Goal: Task Accomplishment & Management: Complete application form

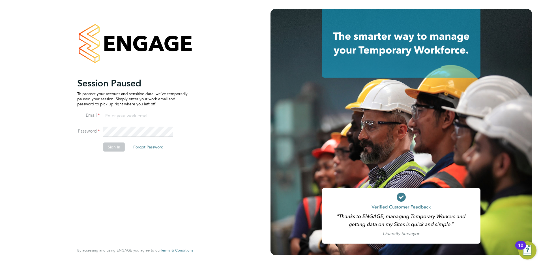
type input "tracy.sellick@apleona.com"
click at [107, 147] on button "Sign In" at bounding box center [113, 146] width 21 height 9
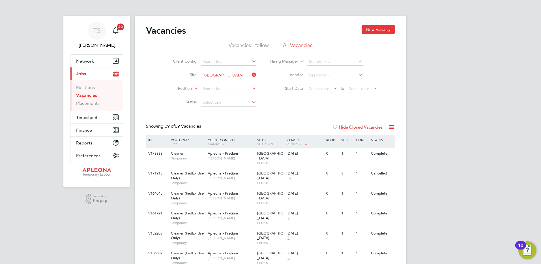
click at [251, 46] on li "Vacancies I follow" at bounding box center [249, 47] width 40 height 10
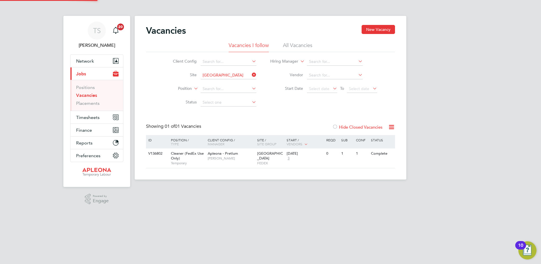
click at [291, 47] on li "All Vacancies" at bounding box center [297, 47] width 29 height 10
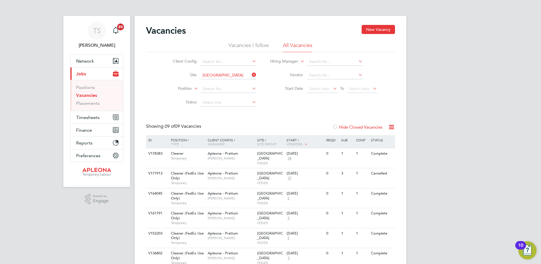
click at [251, 74] on icon at bounding box center [251, 75] width 0 height 8
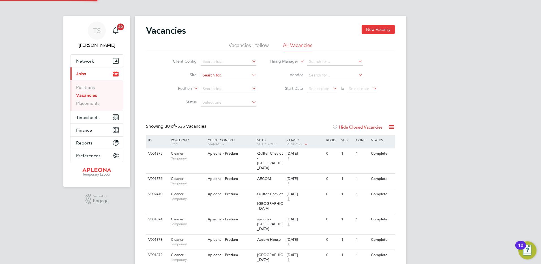
click at [222, 75] on input at bounding box center [229, 75] width 56 height 8
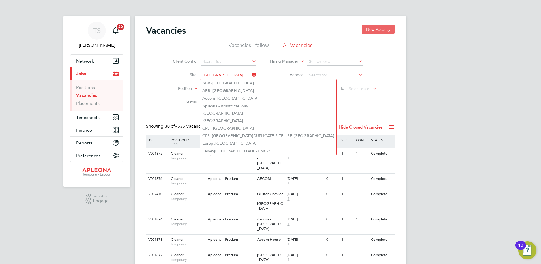
type input "Leeds"
click at [383, 28] on button "New Vacancy" at bounding box center [378, 29] width 33 height 9
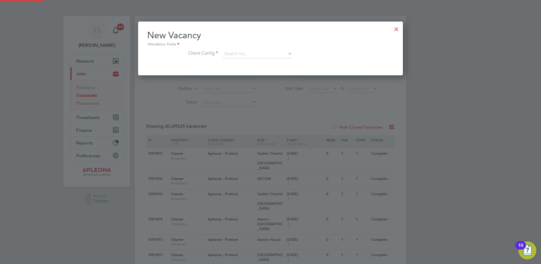
scroll to position [54, 265]
click at [248, 54] on input at bounding box center [257, 54] width 70 height 8
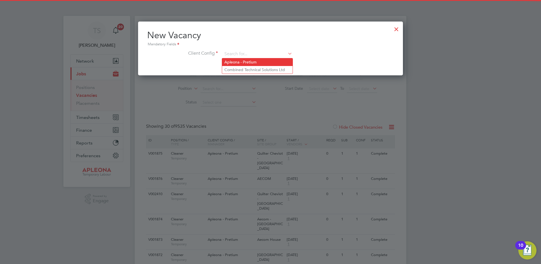
click at [244, 62] on li "Apleona - Pretium" at bounding box center [257, 62] width 70 height 8
type input "Apleona - Pretium"
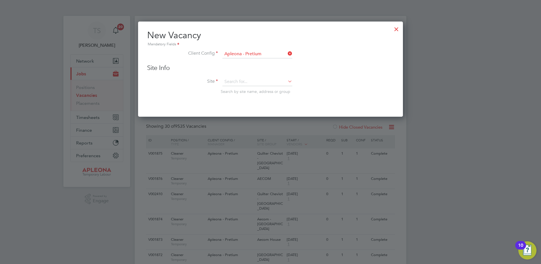
scroll to position [96, 265]
click at [238, 81] on input at bounding box center [257, 82] width 70 height 8
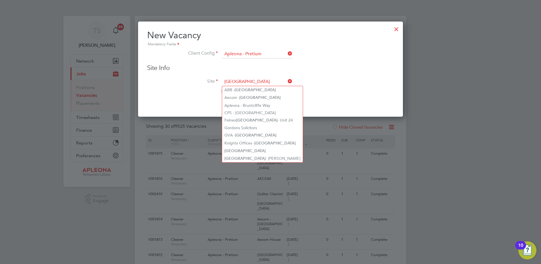
type input "Leeds"
click at [397, 29] on div at bounding box center [396, 28] width 10 height 10
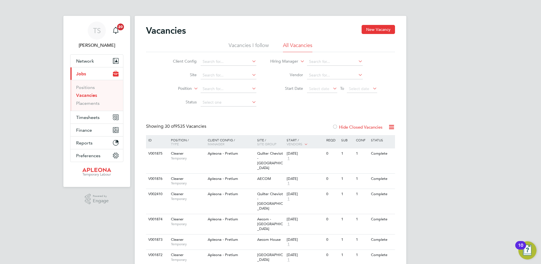
click at [362, 125] on label "Hide Closed Vacancies" at bounding box center [357, 126] width 50 height 5
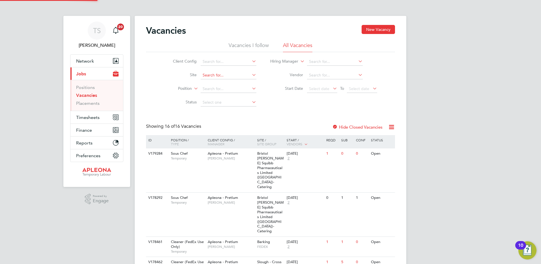
click at [216, 77] on input at bounding box center [229, 75] width 56 height 8
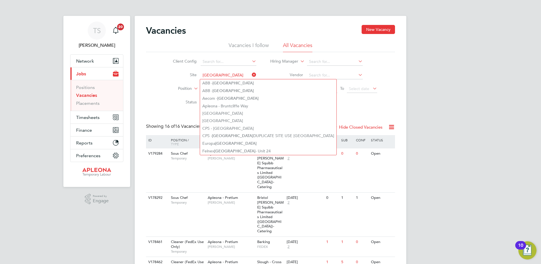
type input "Leeds"
click at [88, 95] on link "Vacancies" at bounding box center [86, 95] width 21 height 5
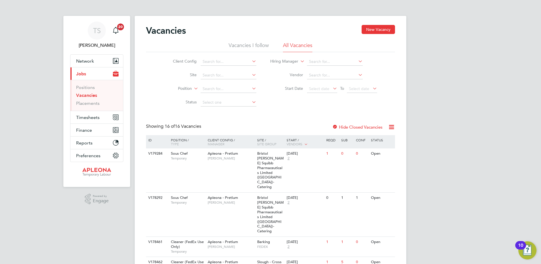
click at [240, 44] on li "Vacancies I follow" at bounding box center [249, 47] width 40 height 10
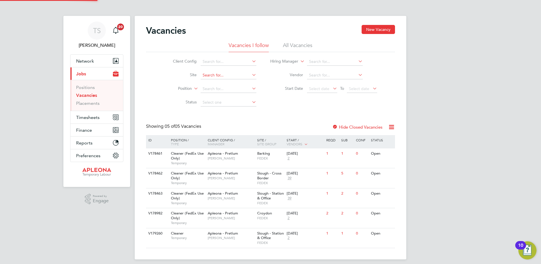
click at [210, 75] on input at bounding box center [229, 75] width 56 height 8
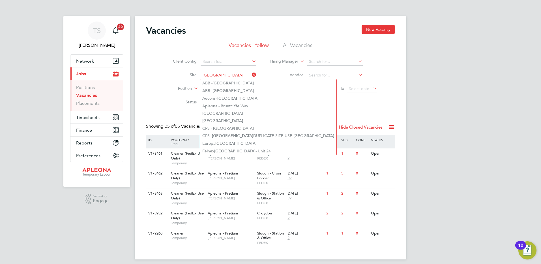
type input "Leeds"
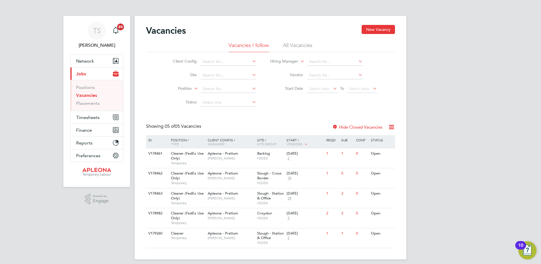
click at [291, 48] on li "All Vacancies" at bounding box center [297, 47] width 29 height 10
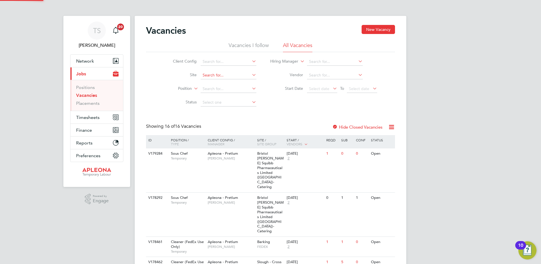
click at [211, 77] on input at bounding box center [229, 75] width 56 height 8
click at [211, 63] on input at bounding box center [229, 62] width 56 height 8
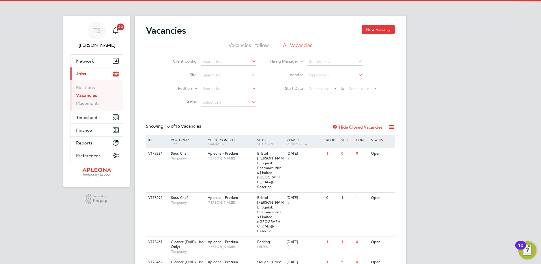
click at [211, 69] on li "Apleona - Pretium" at bounding box center [232, 69] width 65 height 8
type input "Apleona - Pretium"
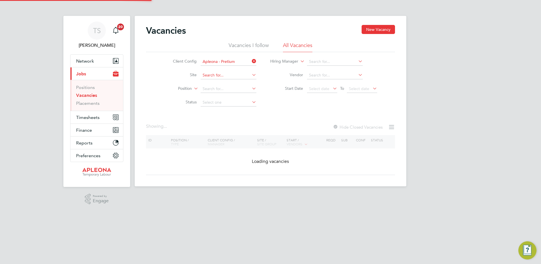
click at [212, 75] on input at bounding box center [229, 75] width 56 height 8
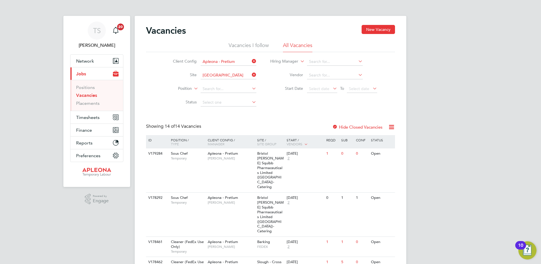
type input "Leeds"
click at [251, 73] on icon at bounding box center [251, 75] width 0 height 8
click at [205, 73] on input at bounding box center [229, 75] width 56 height 8
type input "Leeds"
click at [223, 89] on input at bounding box center [229, 89] width 56 height 8
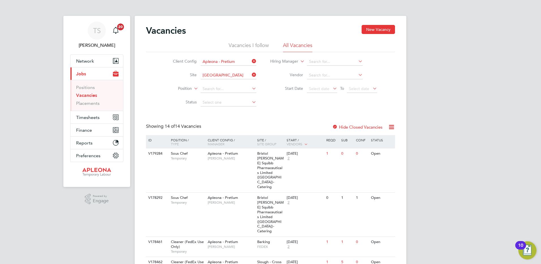
click at [265, 90] on li "Start Date Select date To Select date" at bounding box center [323, 89] width 121 height 14
click at [242, 48] on li "Vacancies I follow" at bounding box center [249, 47] width 40 height 10
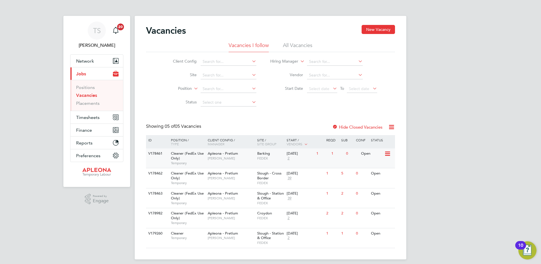
click at [264, 156] on span "FEDEX" at bounding box center [270, 158] width 27 height 5
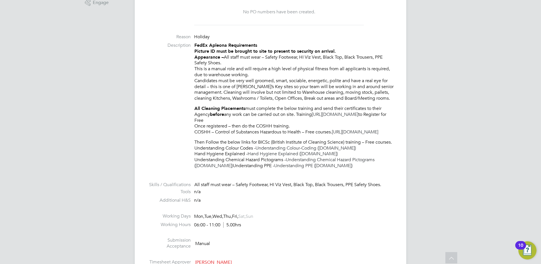
click at [332, 135] on link "[URL][DOMAIN_NAME]" at bounding box center [355, 132] width 46 height 6
click at [312, 117] on link "[URL][DOMAIN_NAME]" at bounding box center [335, 114] width 46 height 6
